Goal: Complete application form

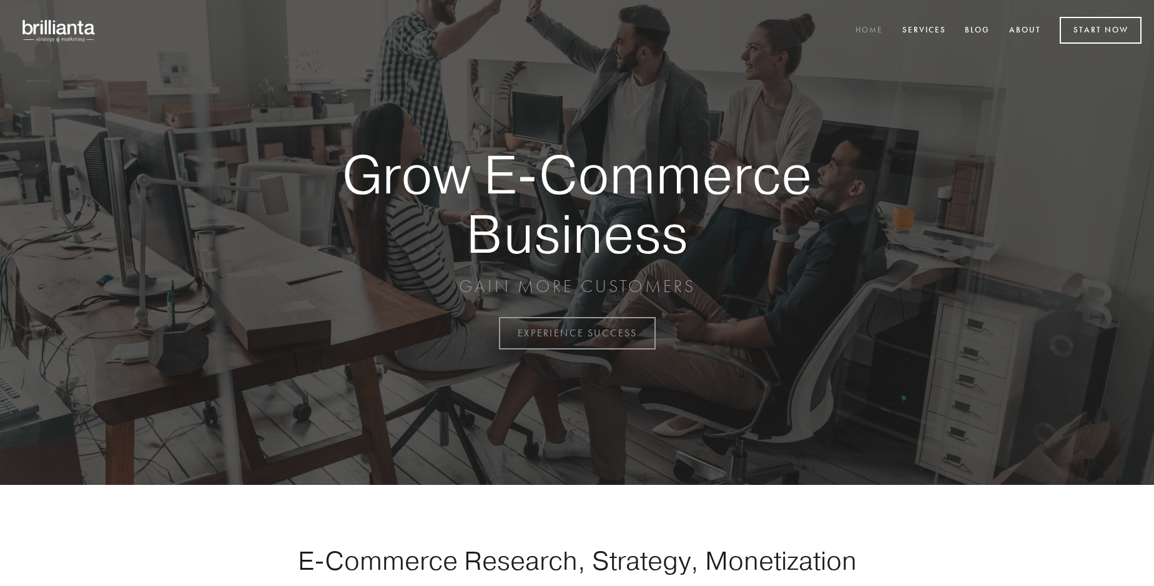
scroll to position [3273, 0]
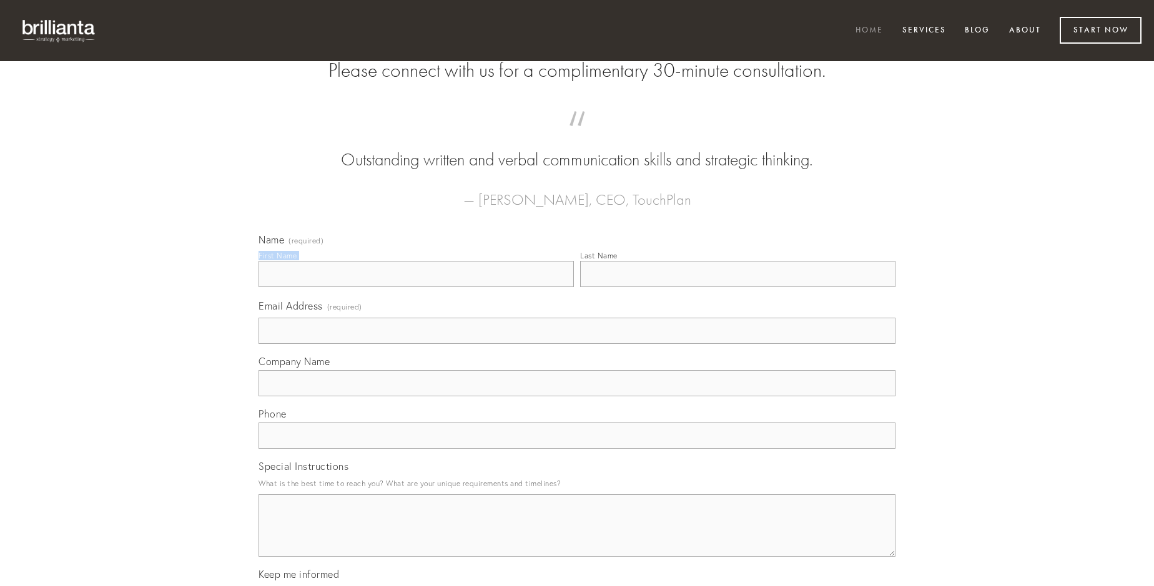
type input "[PERSON_NAME]"
click at [737, 287] on input "Last Name" at bounding box center [737, 274] width 315 height 26
type input "[PERSON_NAME]"
click at [577, 344] on input "Email Address (required)" at bounding box center [576, 331] width 637 height 26
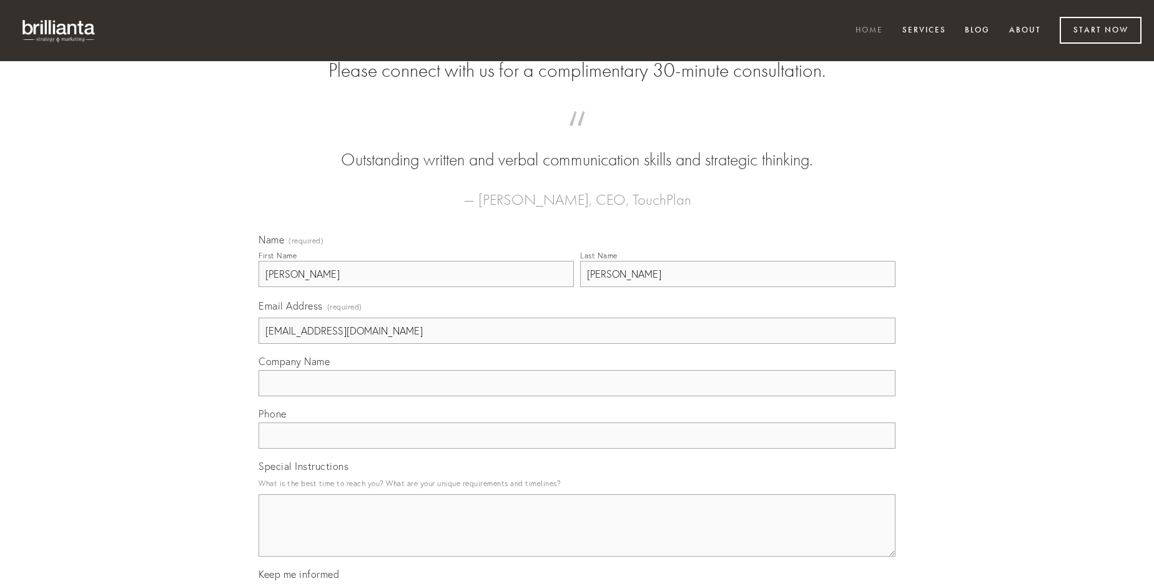
type input "[EMAIL_ADDRESS][DOMAIN_NAME]"
click at [577, 396] on input "Company Name" at bounding box center [576, 383] width 637 height 26
type input "[PERSON_NAME]"
click at [577, 449] on input "text" at bounding box center [576, 436] width 637 height 26
click at [577, 537] on textarea "Special Instructions" at bounding box center [576, 525] width 637 height 62
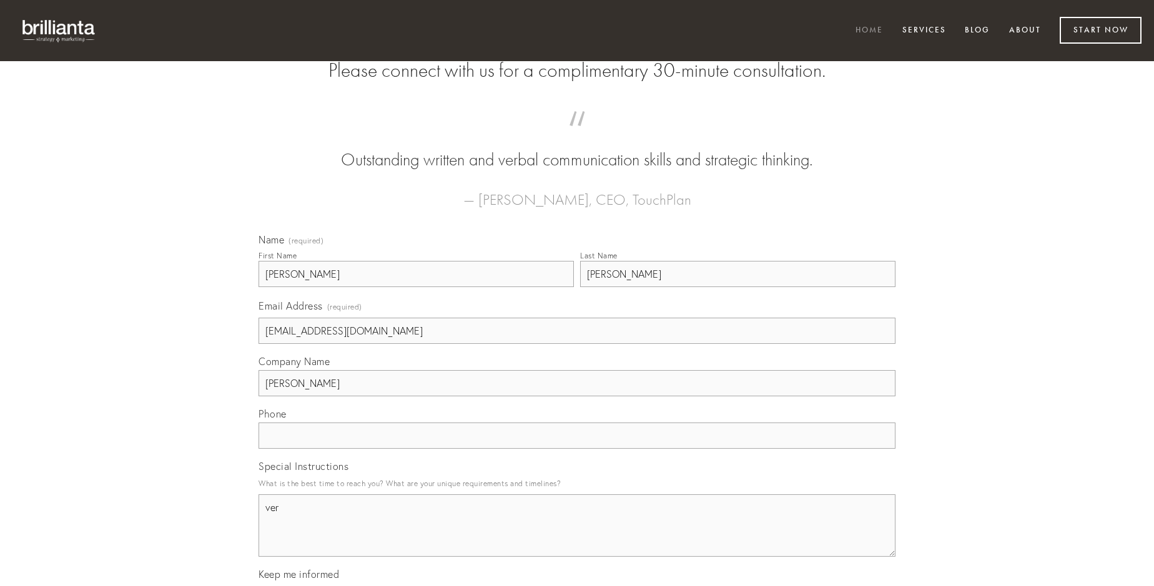
type textarea "ver"
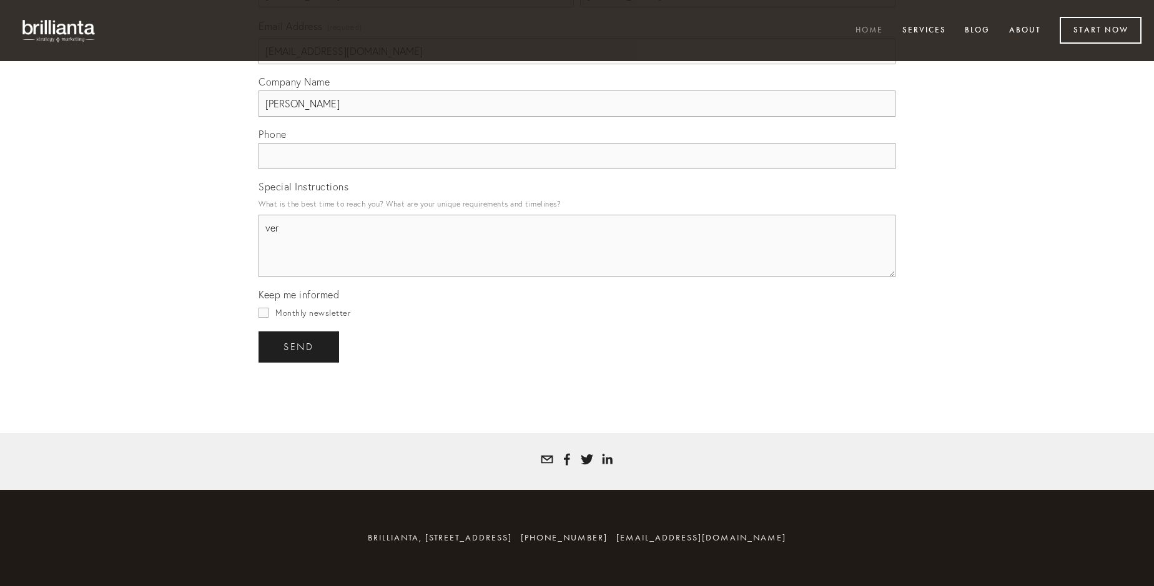
click at [300, 347] on span "send" at bounding box center [298, 347] width 31 height 11
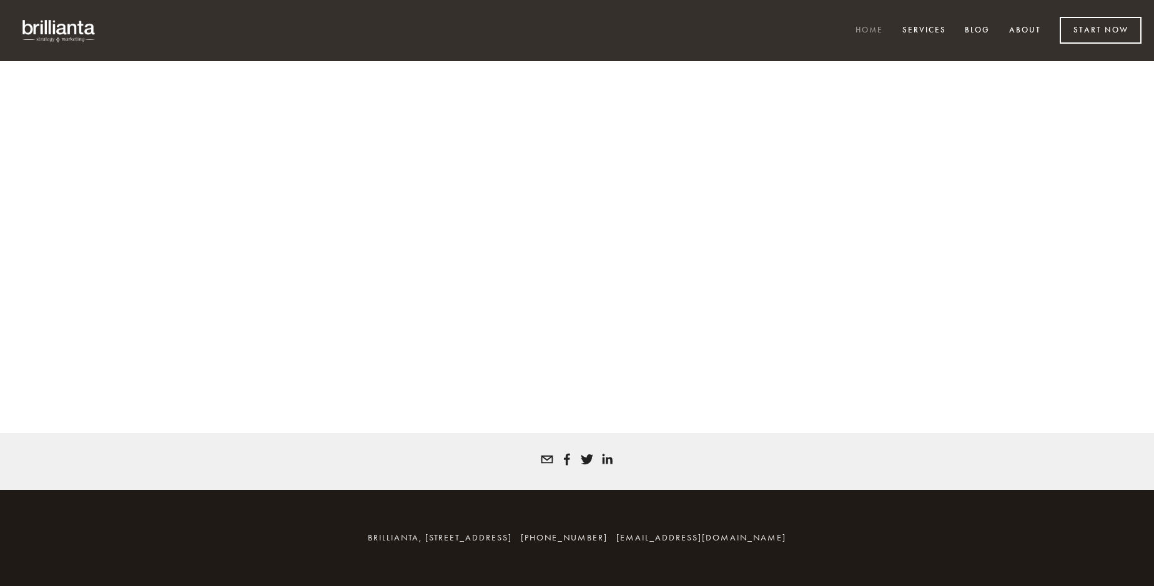
scroll to position [3256, 0]
